Goal: Find specific page/section: Find specific page/section

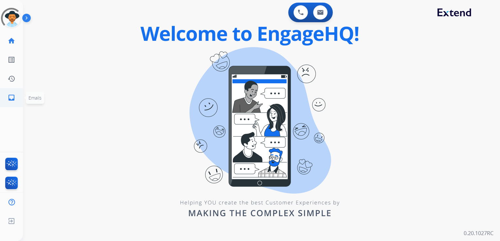
click at [13, 97] on mat-icon "inbox" at bounding box center [12, 98] width 8 height 8
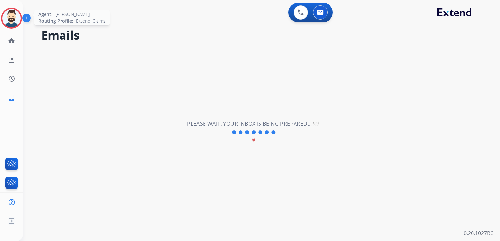
drag, startPoint x: 9, startPoint y: 20, endPoint x: 13, endPoint y: 21, distance: 4.6
click at [9, 19] on img at bounding box center [11, 18] width 18 height 18
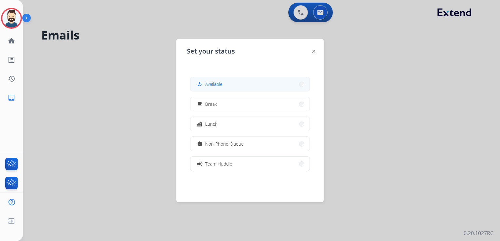
click at [236, 83] on button "how_to_reg Available" at bounding box center [249, 84] width 119 height 14
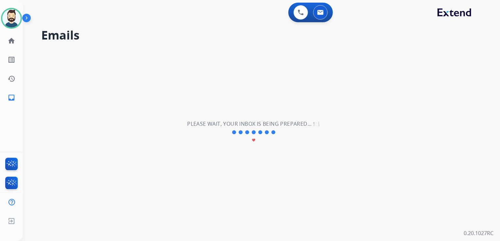
click at [45, 96] on div "**********" at bounding box center [253, 133] width 461 height 218
click at [12, 95] on mat-icon "inbox" at bounding box center [12, 98] width 8 height 8
drag, startPoint x: 139, startPoint y: 30, endPoint x: 154, endPoint y: 35, distance: 15.7
click at [140, 31] on h2 "Emails" at bounding box center [262, 35] width 443 height 13
